Goal: Task Accomplishment & Management: Use online tool/utility

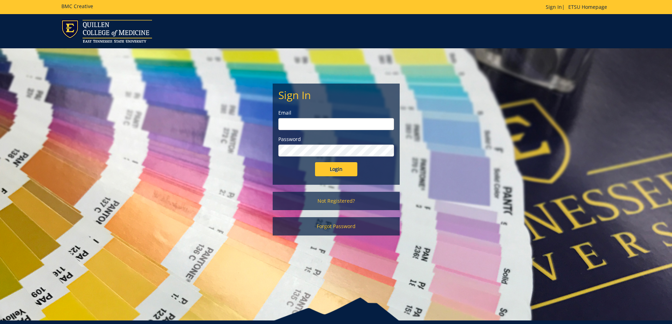
click at [300, 124] on input "email" at bounding box center [336, 124] width 116 height 12
type input "[PERSON_NAME][EMAIL_ADDRESS][DOMAIN_NAME]"
click at [315, 162] on input "Login" at bounding box center [336, 169] width 42 height 14
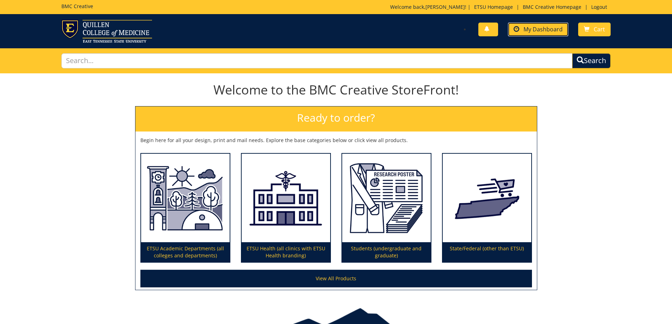
click at [533, 29] on span "My Dashboard" at bounding box center [542, 29] width 39 height 8
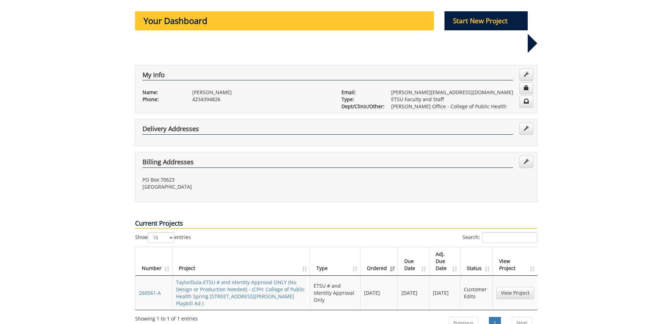
scroll to position [106, 0]
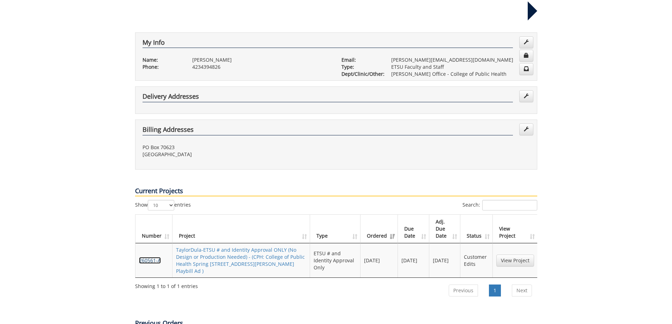
click at [153, 257] on link "260561-A" at bounding box center [150, 260] width 22 height 7
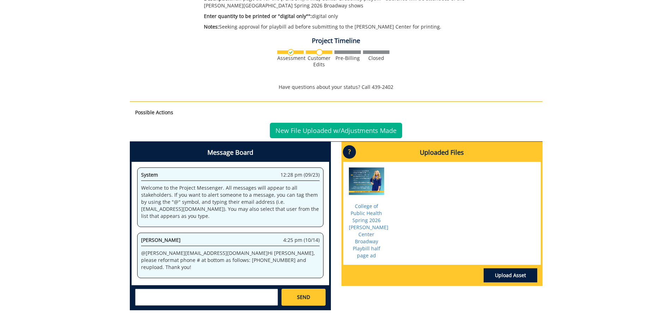
scroll to position [212, 0]
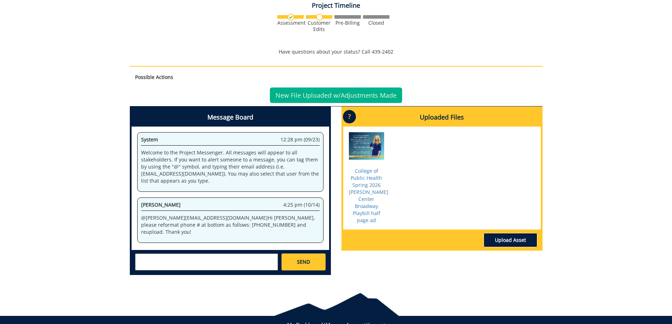
click at [501, 233] on link "Upload Asset" at bounding box center [510, 240] width 54 height 14
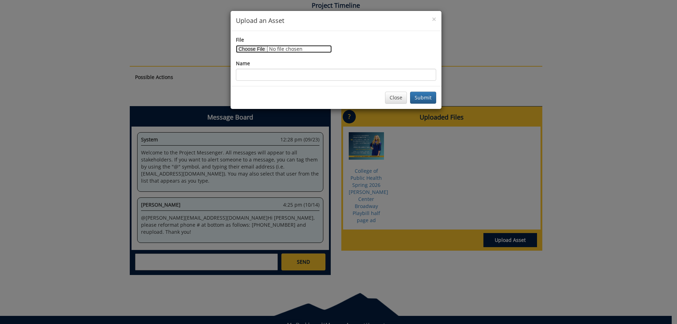
click at [246, 50] on input "File" at bounding box center [284, 49] width 96 height 8
type input "C:\fakepath\Playbill Ad_2.png"
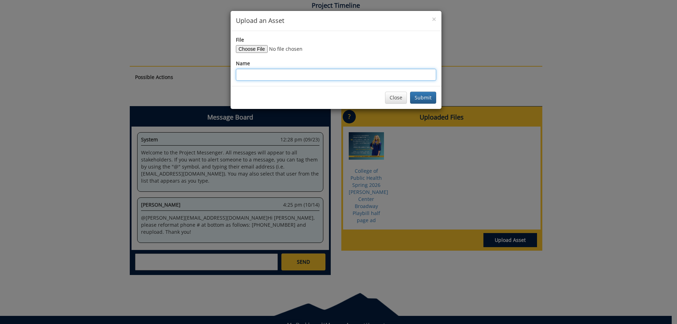
click at [271, 72] on input "Name" at bounding box center [336, 75] width 200 height 12
type input "COPH Spring 26 Playbill Ad_2"
click at [410, 92] on button "Submit" at bounding box center [423, 98] width 26 height 12
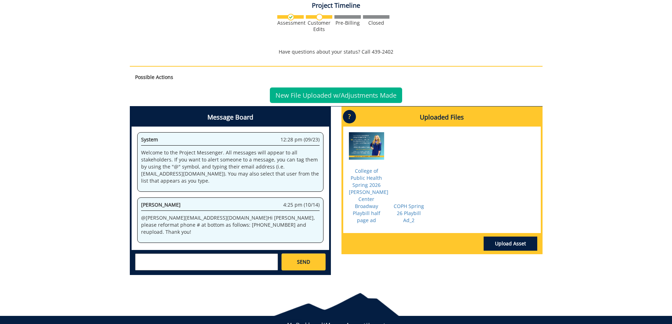
click at [396, 260] on div "Message Board System 12:28 pm (09/23) Welcome to the Project Messenger. All mes…" at bounding box center [335, 193] width 423 height 174
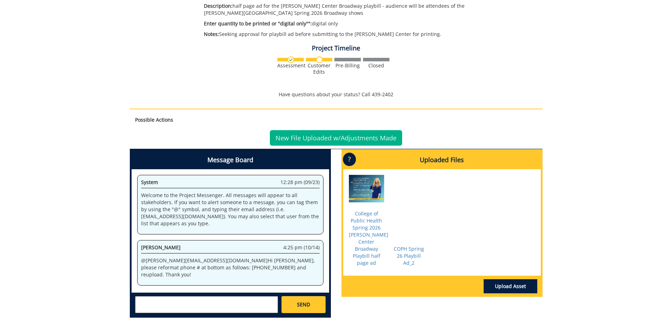
scroll to position [166, 0]
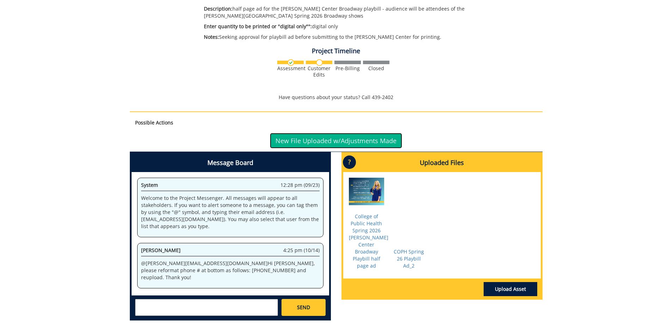
click at [362, 141] on link "New File Uploaded w/Adjustments Made" at bounding box center [336, 141] width 132 height 16
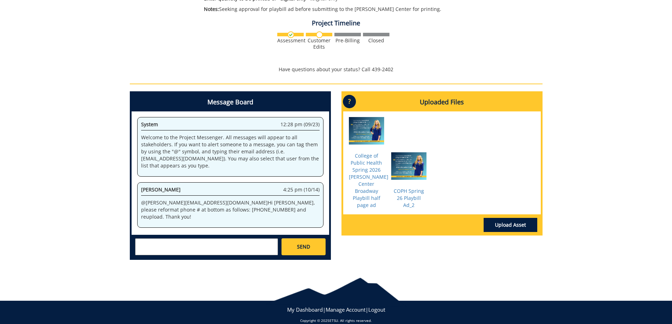
scroll to position [204, 0]
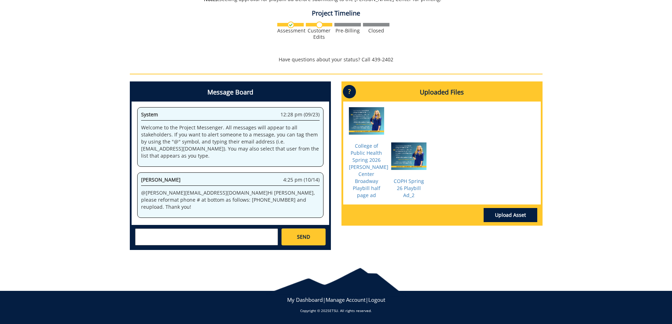
click at [207, 233] on textarea at bounding box center [206, 236] width 143 height 17
type textarea "Good morning [PERSON_NAME]! I have updated the phone number and reuploaded. Tha…"
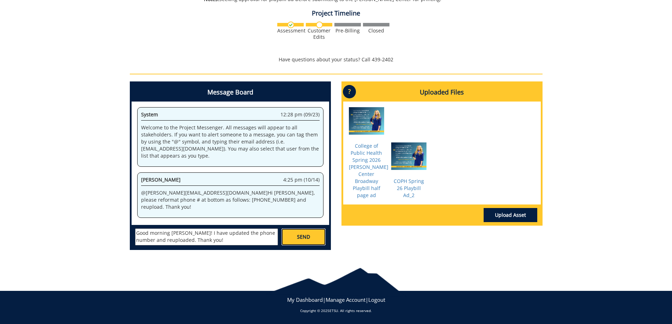
click at [307, 238] on span "SEND" at bounding box center [303, 236] width 13 height 7
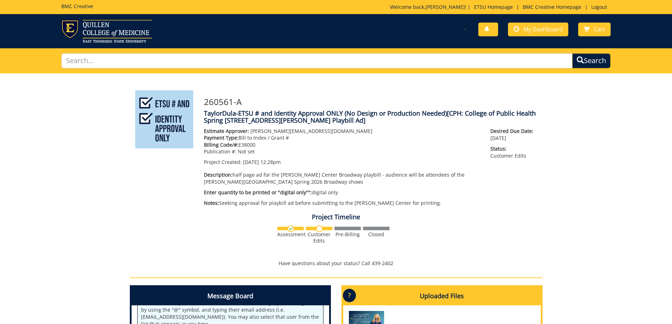
scroll to position [342, 0]
